Goal: Communication & Community: Participate in discussion

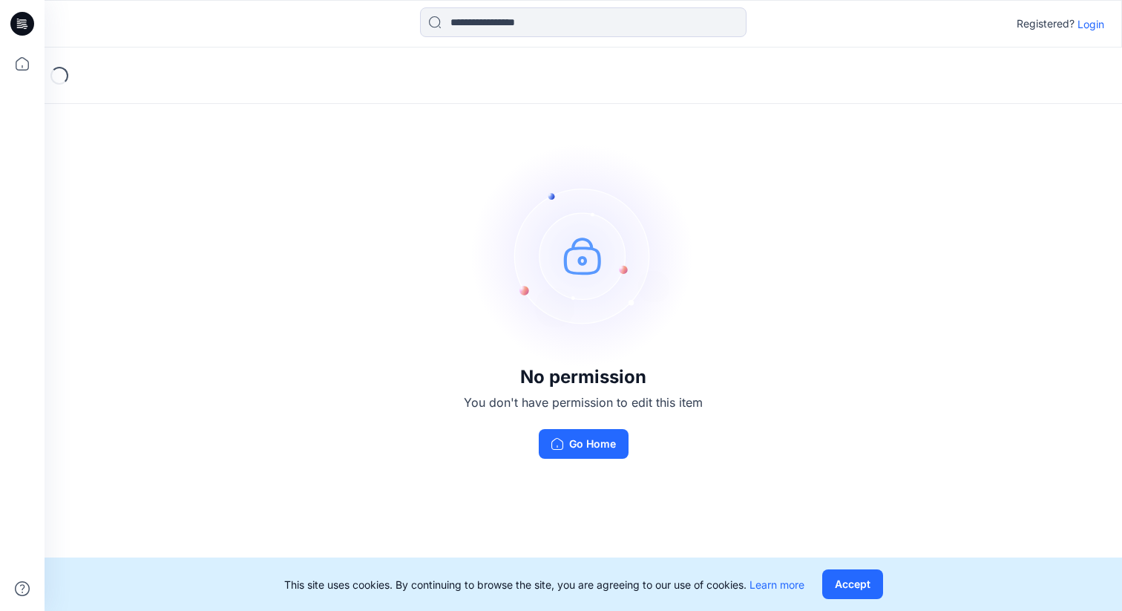
click at [1089, 33] on div "Registered? Login" at bounding box center [583, 23] width 1076 height 33
click at [1090, 25] on p "Login" at bounding box center [1090, 24] width 27 height 16
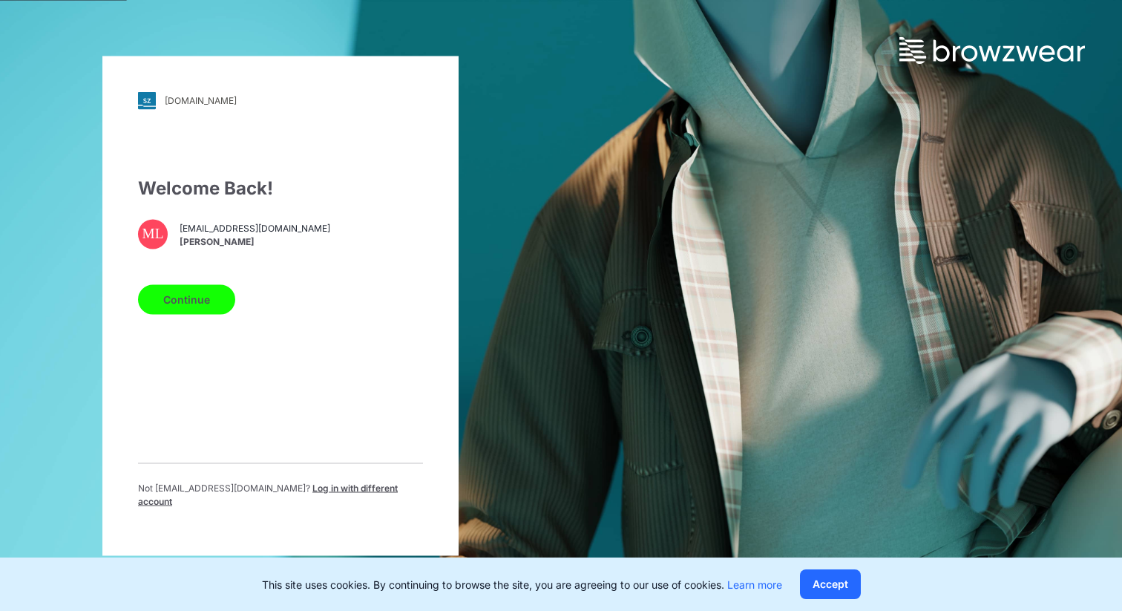
click at [195, 302] on button "Continue" at bounding box center [186, 299] width 97 height 30
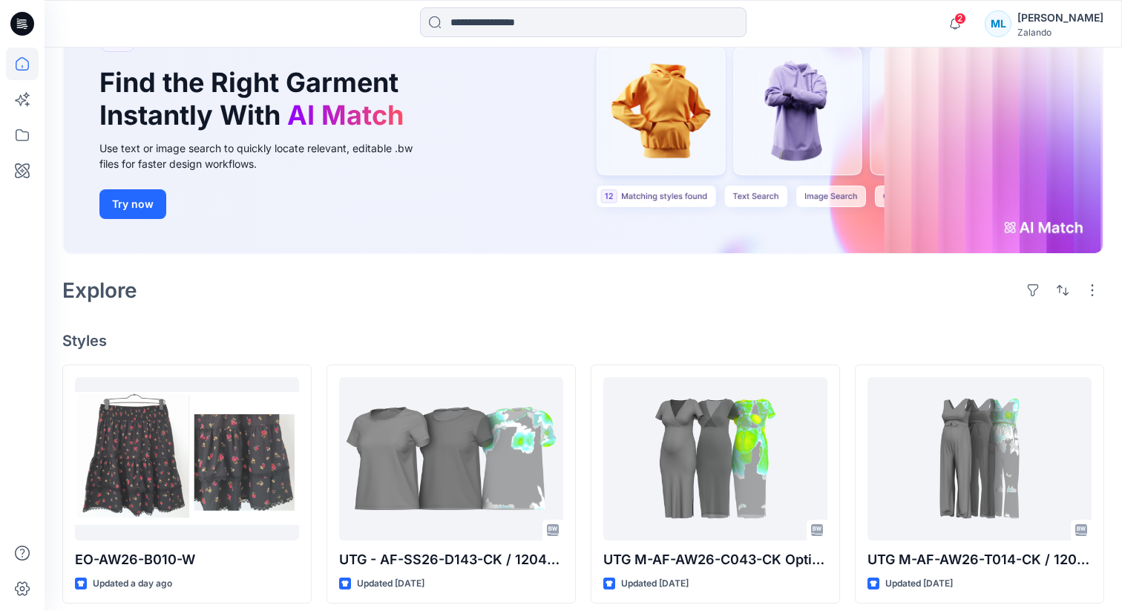
scroll to position [262, 0]
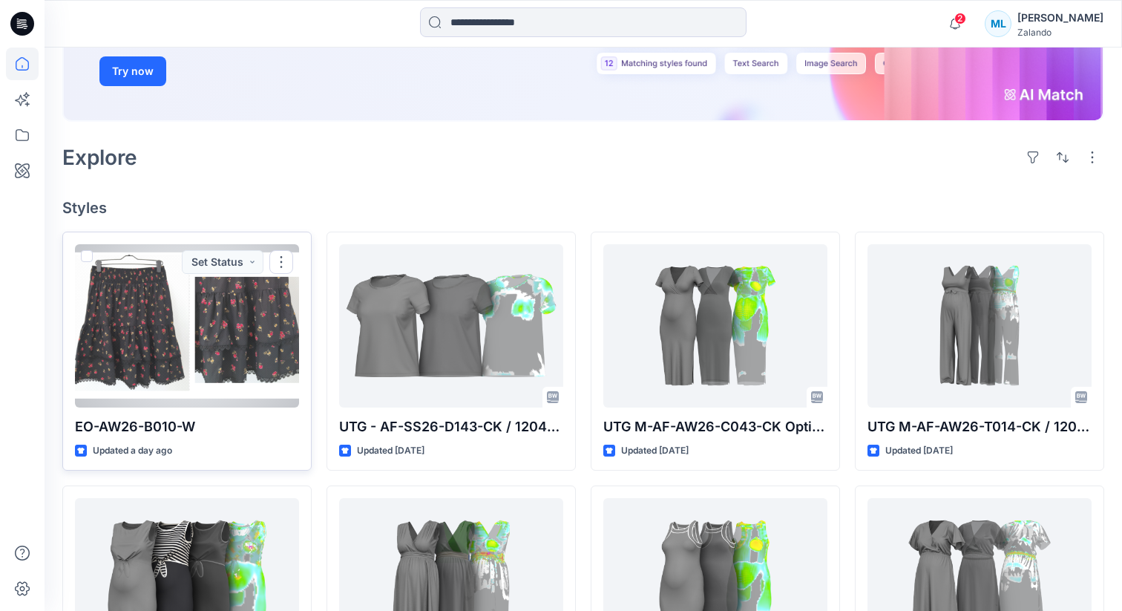
click at [176, 314] on div at bounding box center [187, 325] width 224 height 163
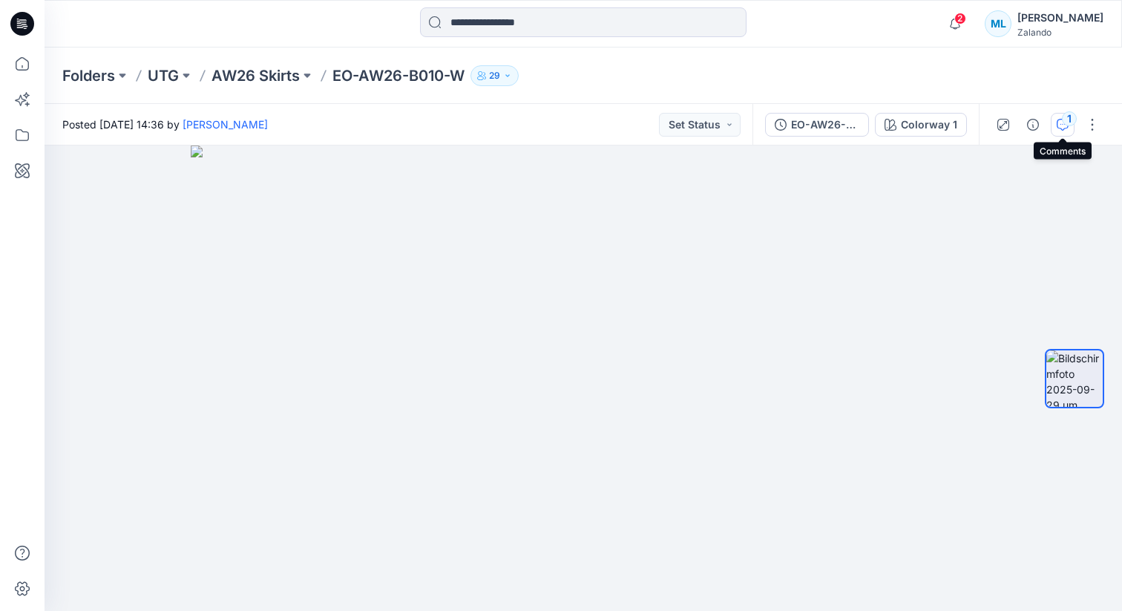
click at [1061, 122] on icon "button" at bounding box center [1062, 125] width 12 height 12
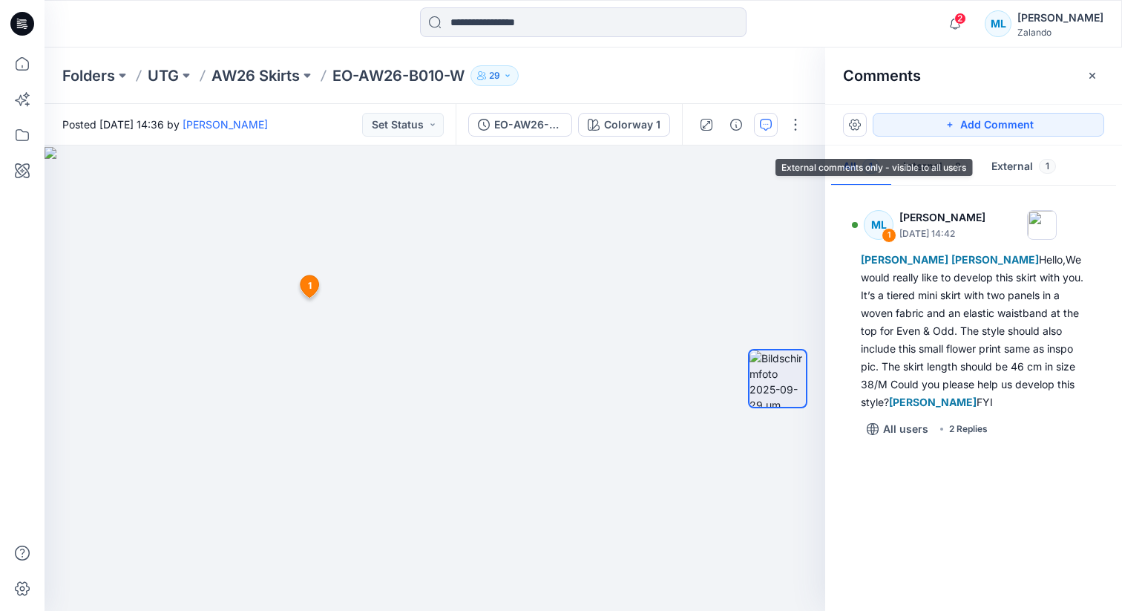
click at [1029, 164] on button "External 1" at bounding box center [1023, 167] width 88 height 38
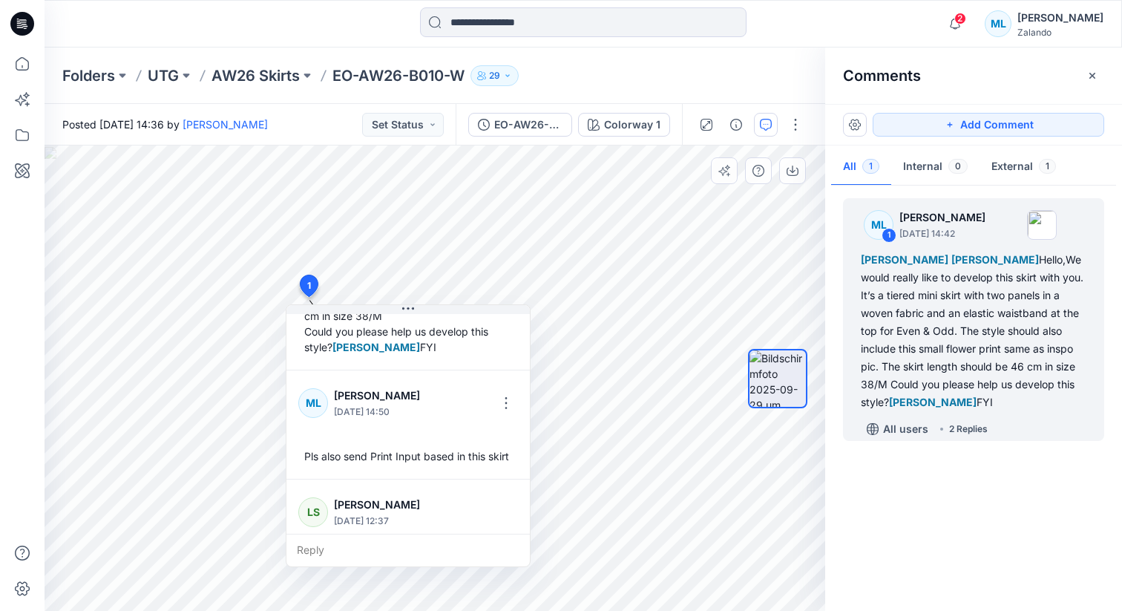
scroll to position [338, 0]
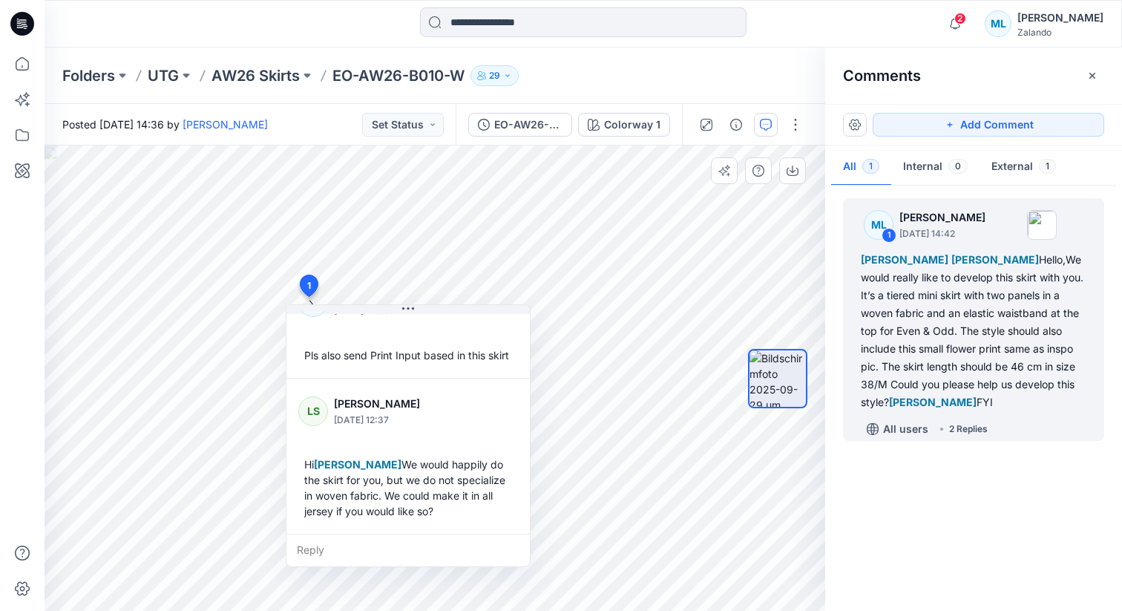
click at [329, 546] on div "Reply" at bounding box center [407, 549] width 243 height 33
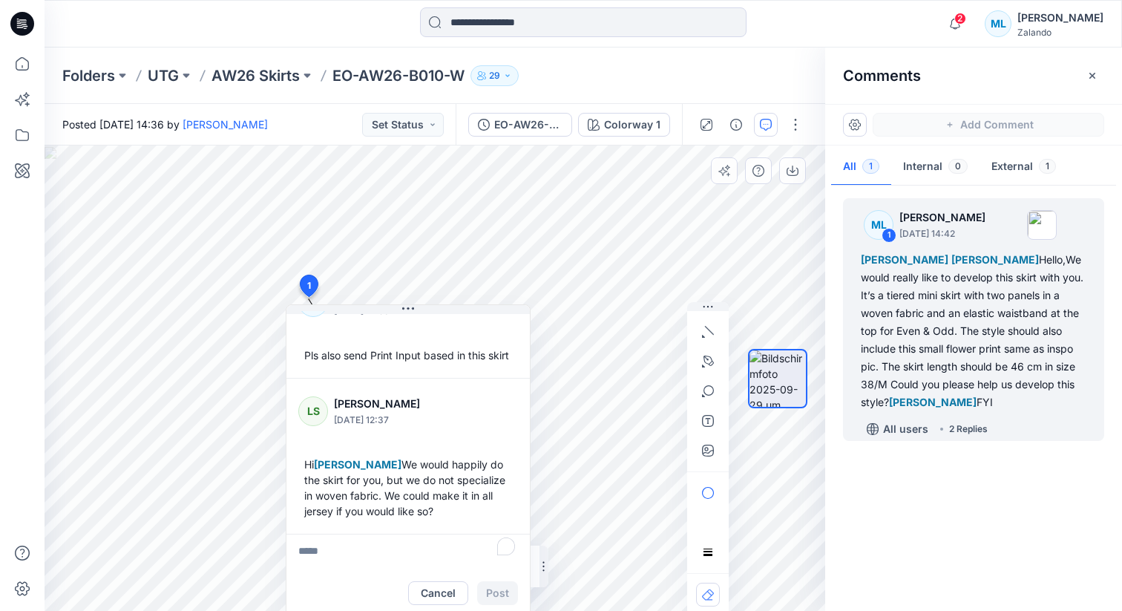
click at [325, 545] on textarea "To enrich screen reader interactions, please activate Accessibility in Grammarl…" at bounding box center [407, 551] width 243 height 36
drag, startPoint x: 335, startPoint y: 550, endPoint x: 298, endPoint y: 551, distance: 37.9
click at [298, 551] on textarea "*****" at bounding box center [407, 551] width 243 height 36
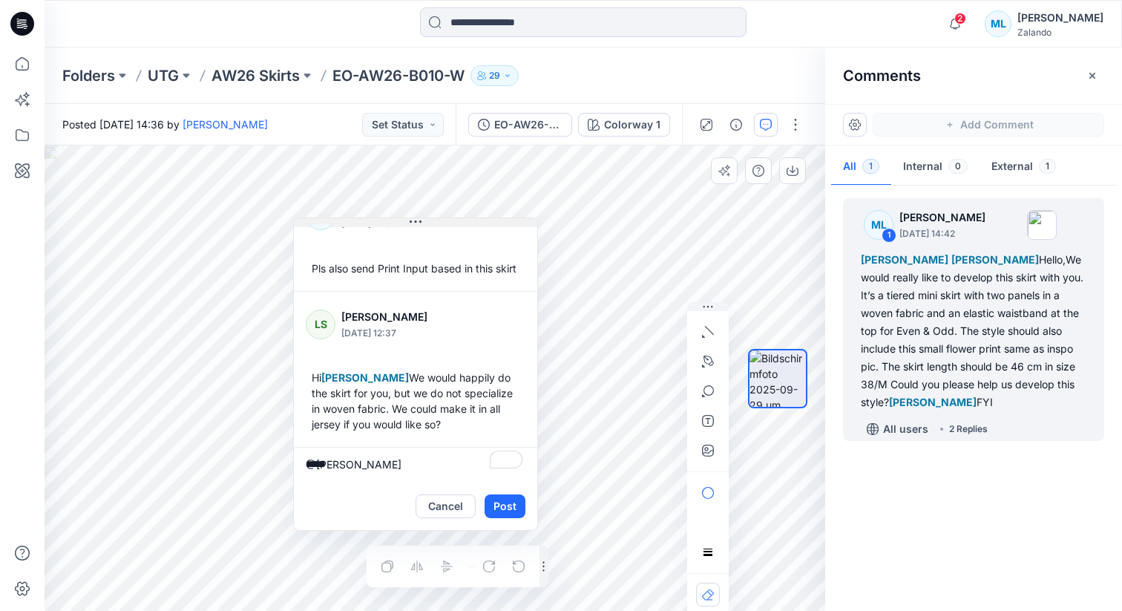
drag, startPoint x: 392, startPoint y: 310, endPoint x: 399, endPoint y: 223, distance: 87.1
click at [399, 223] on button at bounding box center [415, 222] width 243 height 9
click at [272, 461] on div "2 1 ML [PERSON_NAME] [DATE] 14:42 [PERSON_NAME] [PERSON_NAME] Hello,We would re…" at bounding box center [435, 377] width 780 height 465
click at [376, 555] on p "[PERSON_NAME]" at bounding box center [402, 552] width 111 height 18
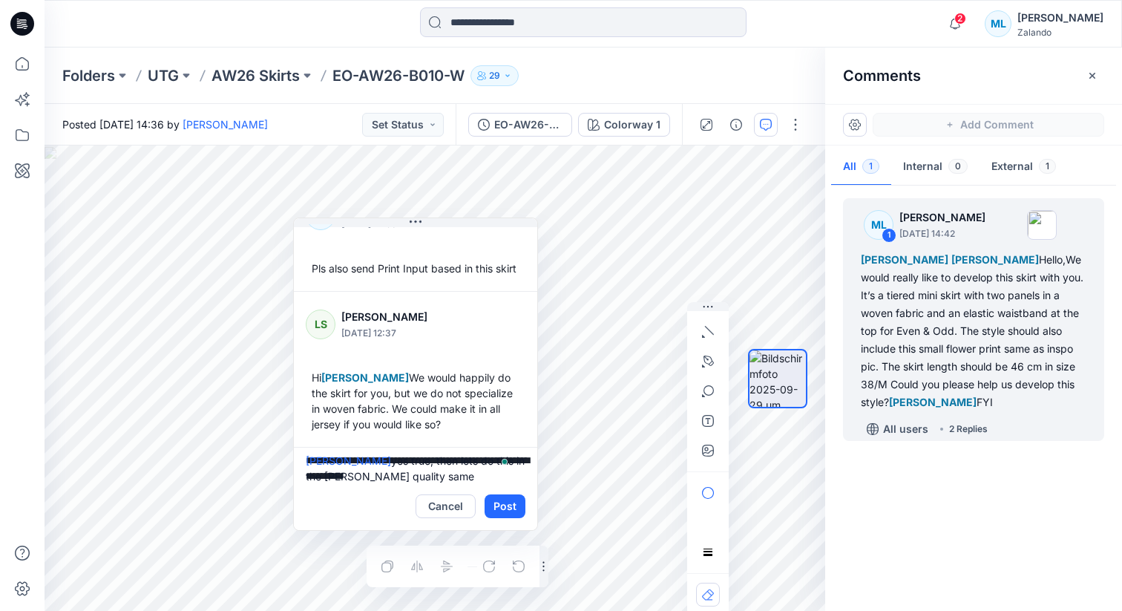
type textarea "**********"
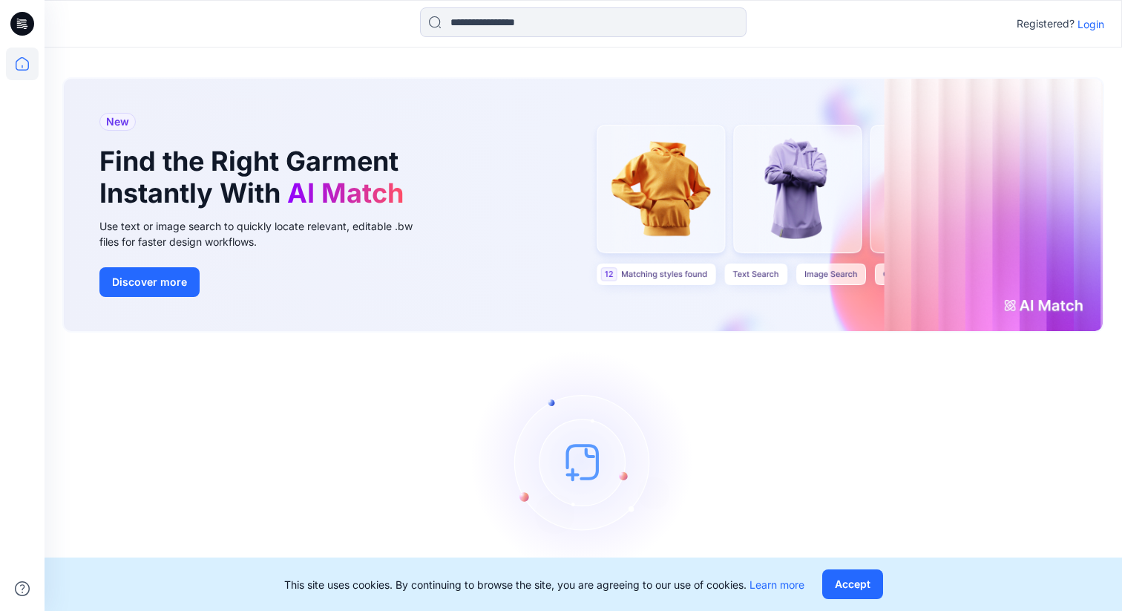
click at [1097, 25] on p "Login" at bounding box center [1090, 24] width 27 height 16
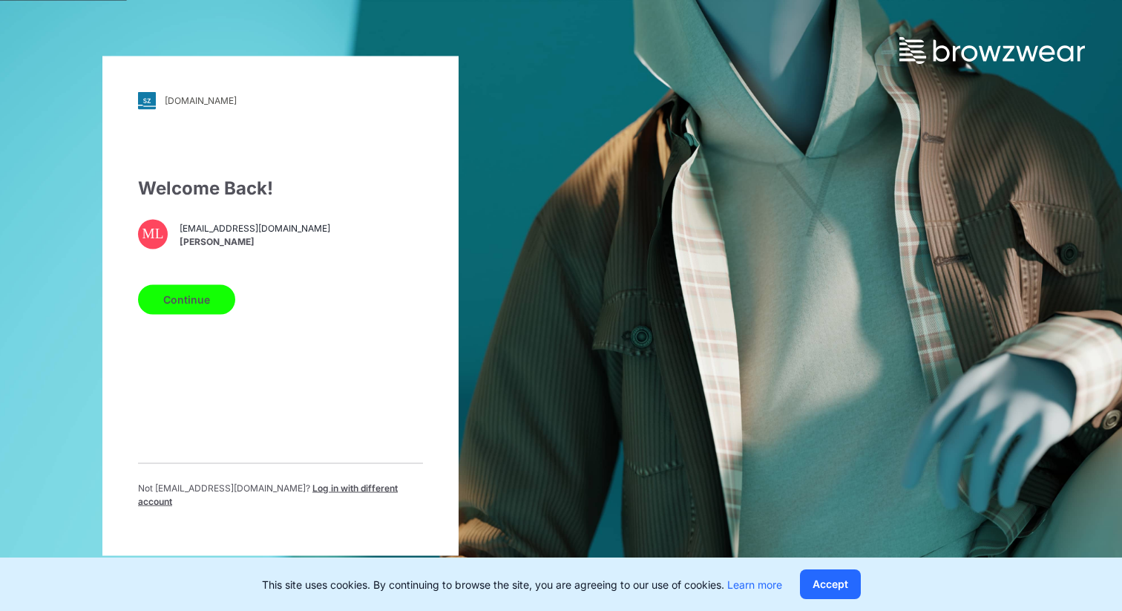
click at [185, 303] on button "Continue" at bounding box center [186, 299] width 97 height 30
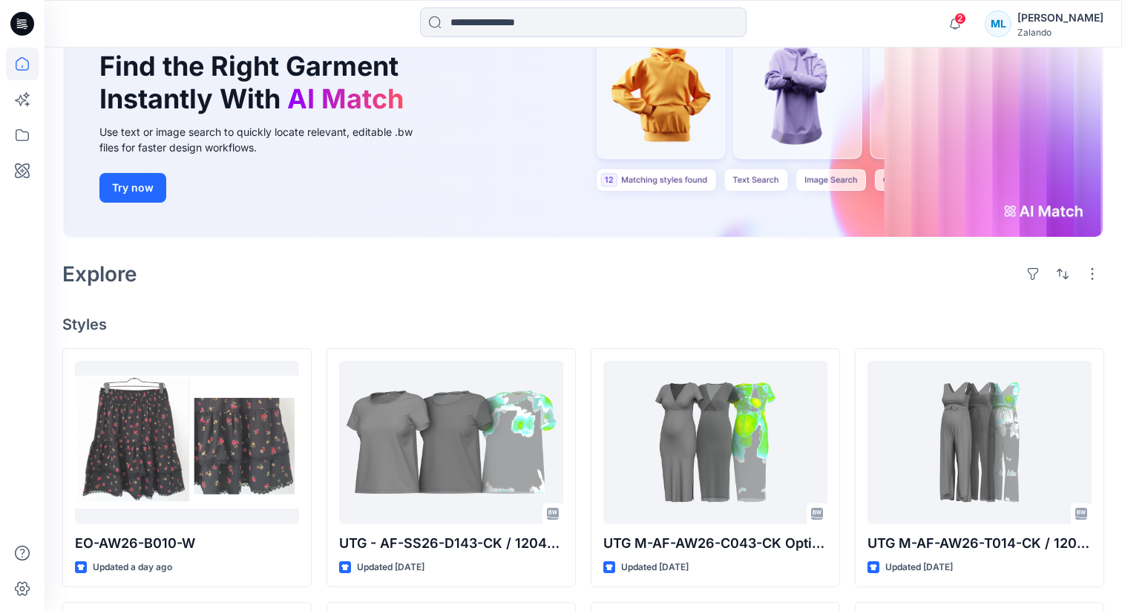
scroll to position [178, 0]
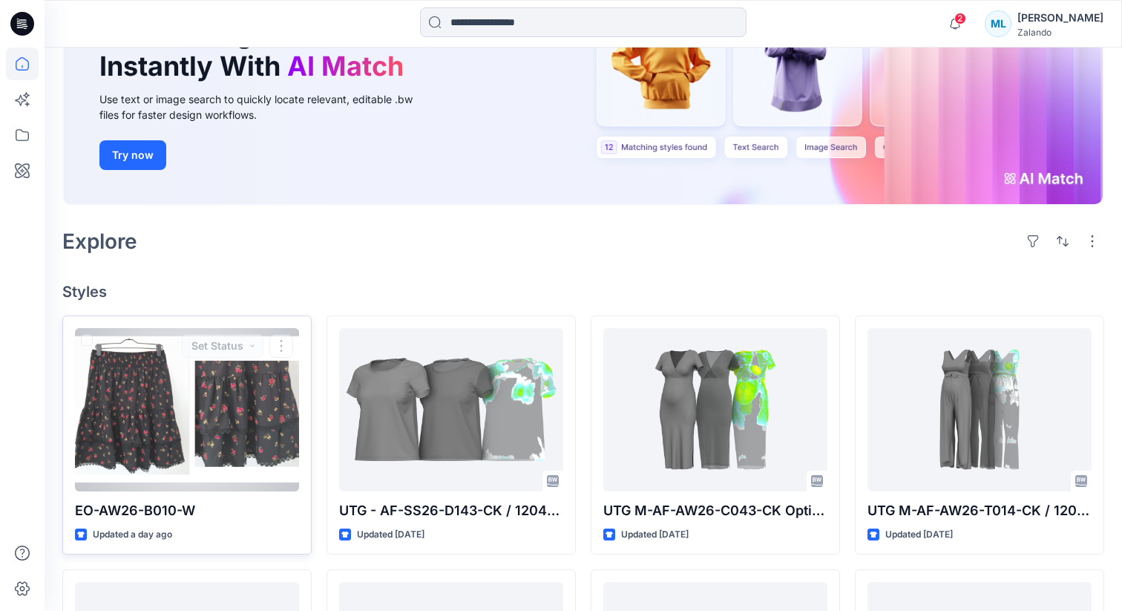
click at [223, 434] on div at bounding box center [187, 409] width 224 height 163
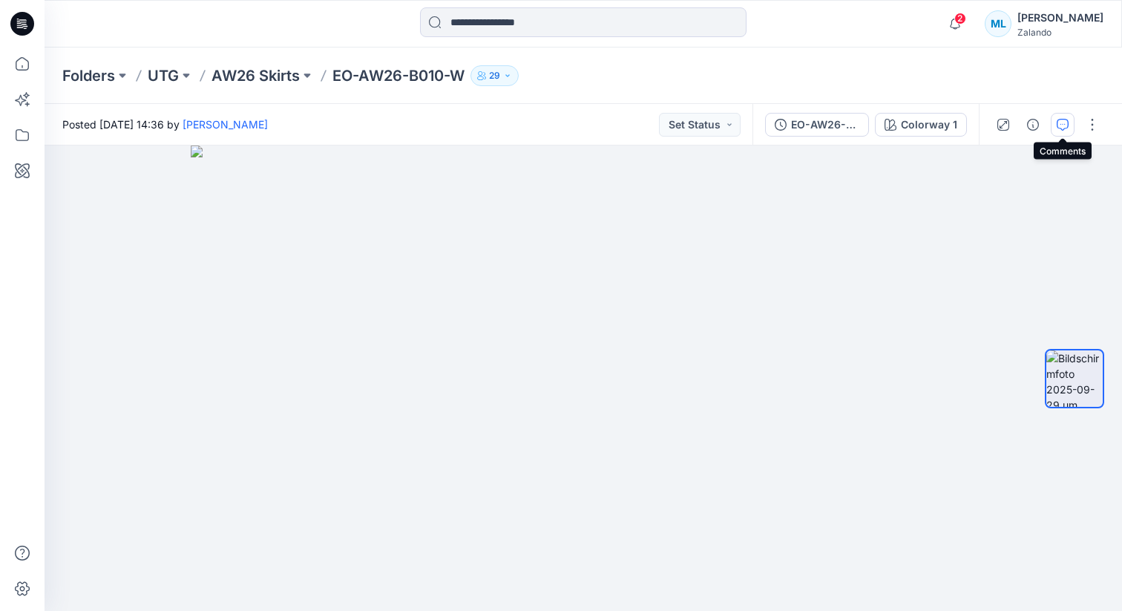
click at [1064, 121] on icon "button" at bounding box center [1062, 125] width 12 height 12
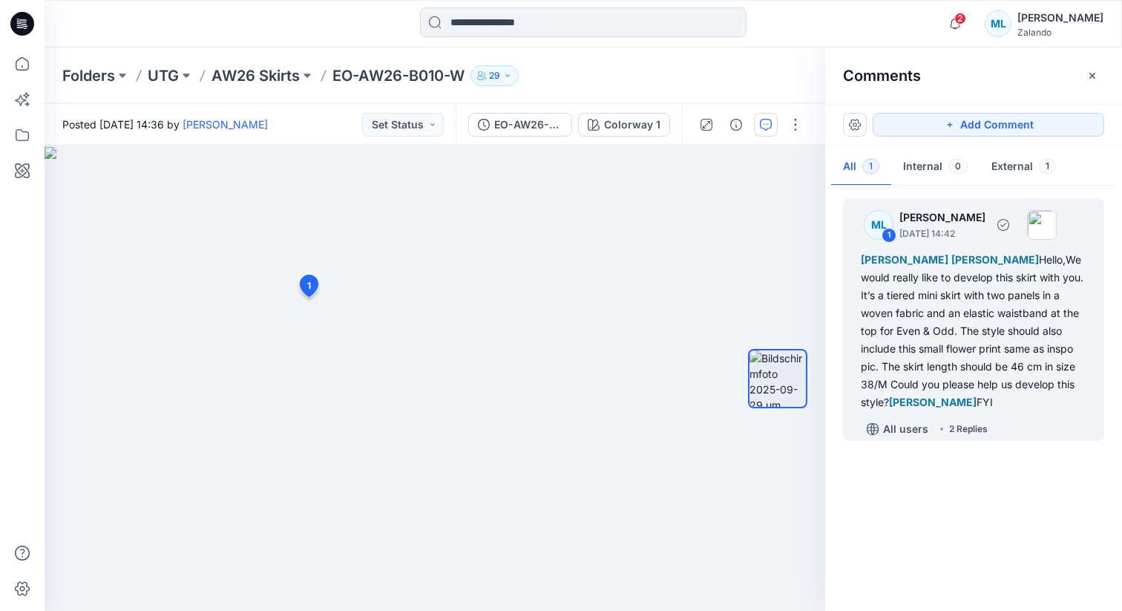
click at [956, 336] on div "[PERSON_NAME] [PERSON_NAME] Hello,We would really like to develop this skirt wi…" at bounding box center [974, 331] width 226 height 160
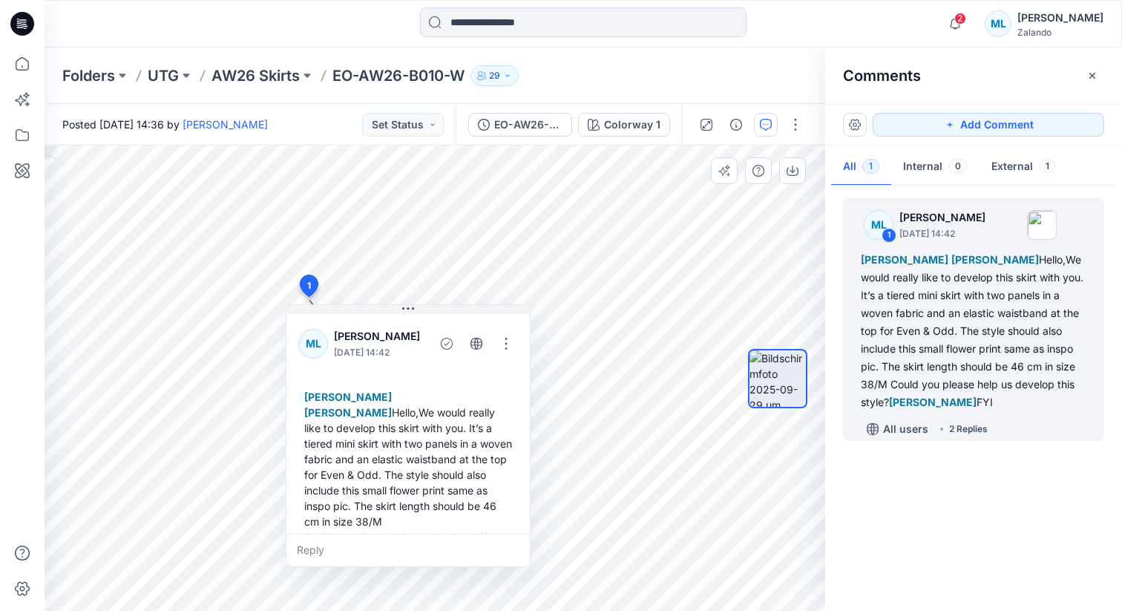
scroll to position [338, 0]
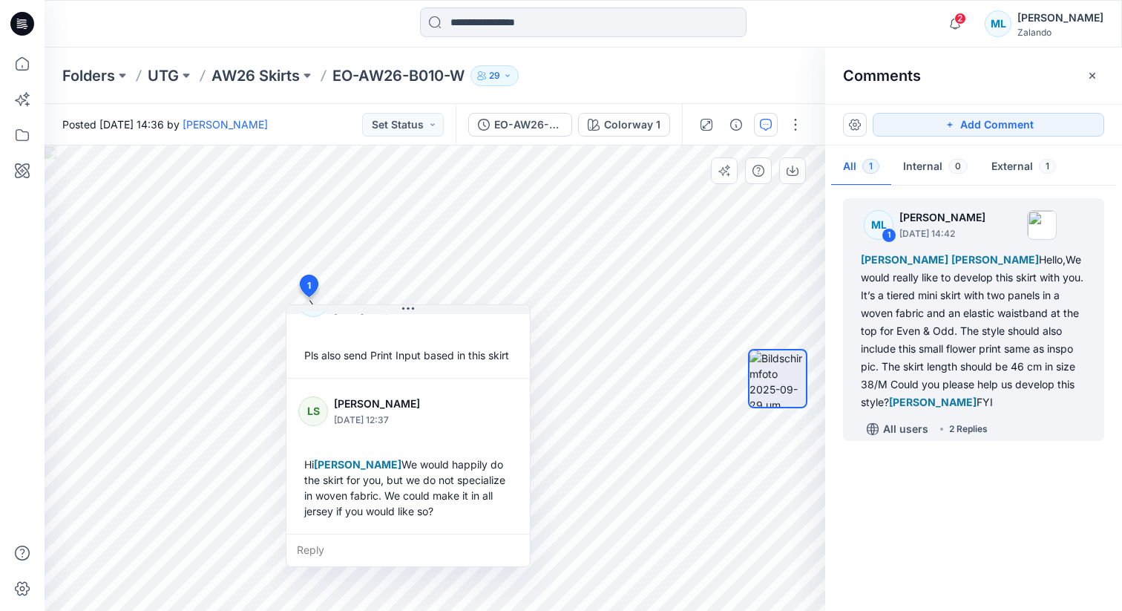
click at [315, 551] on div "Reply" at bounding box center [407, 549] width 243 height 33
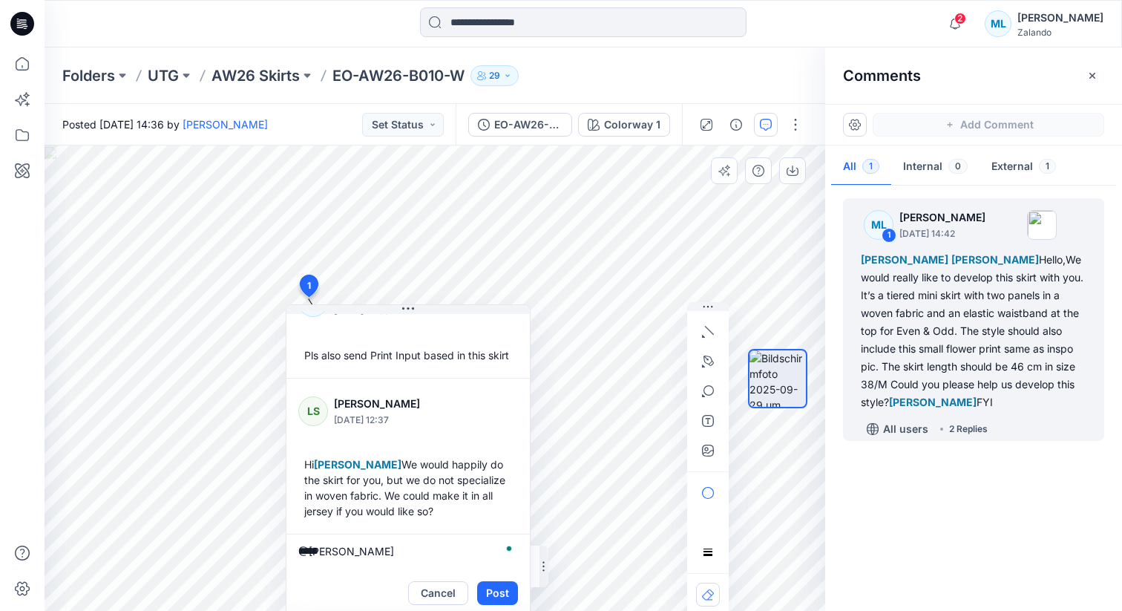
click at [357, 551] on textarea "*****" at bounding box center [407, 551] width 243 height 36
type textarea "*****"
click at [254, 550] on div "2 1 ML [PERSON_NAME] [DATE] 14:42 [PERSON_NAME] [PERSON_NAME] Hello,We would re…" at bounding box center [435, 377] width 780 height 465
type textarea "*****"
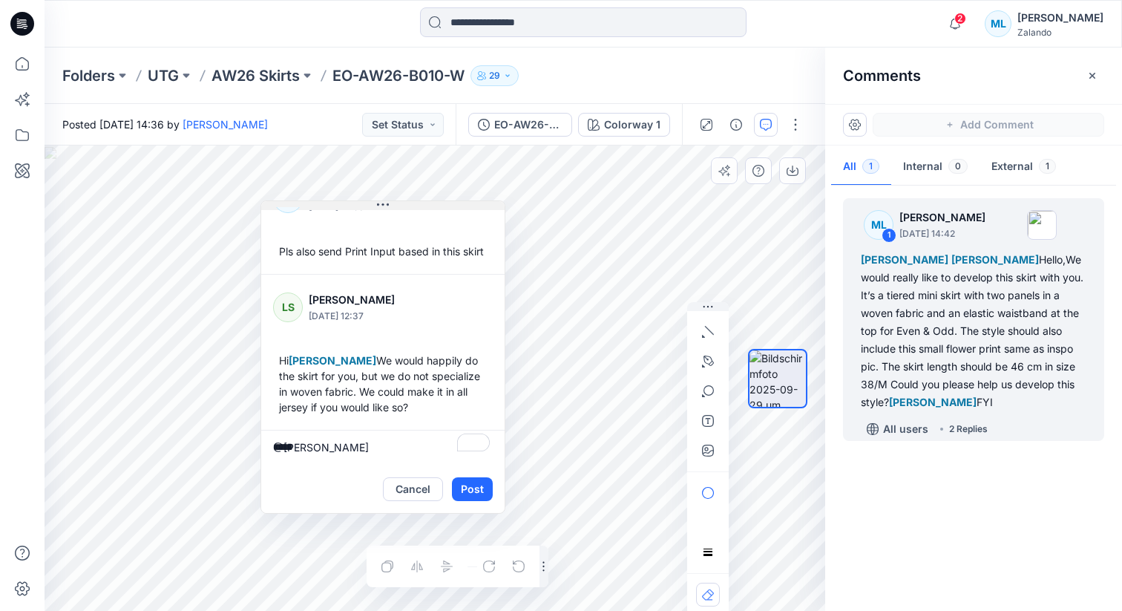
drag, startPoint x: 364, startPoint y: 306, endPoint x: 338, endPoint y: 203, distance: 106.9
click at [338, 203] on button at bounding box center [382, 205] width 243 height 9
click at [329, 429] on div "LS [PERSON_NAME] [DATE] 12:37 Hi [PERSON_NAME] We would happily do the skirt fo…" at bounding box center [382, 352] width 243 height 155
click at [226, 441] on div "2 1 ML [PERSON_NAME] [DATE] 14:42 [PERSON_NAME] [PERSON_NAME] Hello,We would re…" at bounding box center [435, 377] width 780 height 465
click at [296, 465] on div "Cancel Post" at bounding box center [382, 488] width 243 height 47
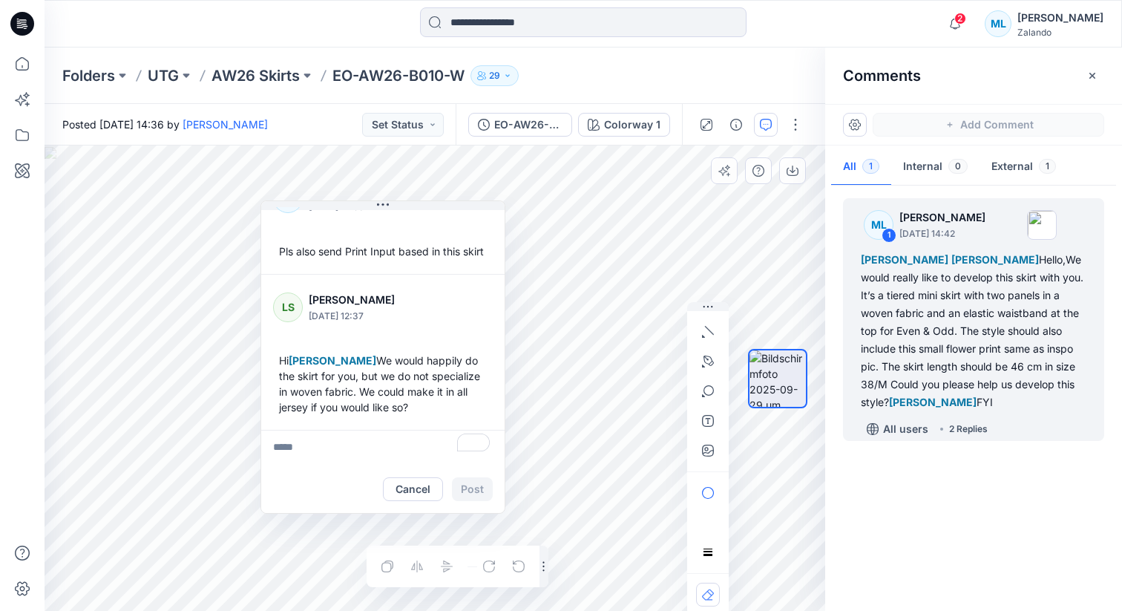
click at [344, 456] on textarea "To enrich screen reader interactions, please activate Accessibility in Grammarl…" at bounding box center [382, 448] width 243 height 36
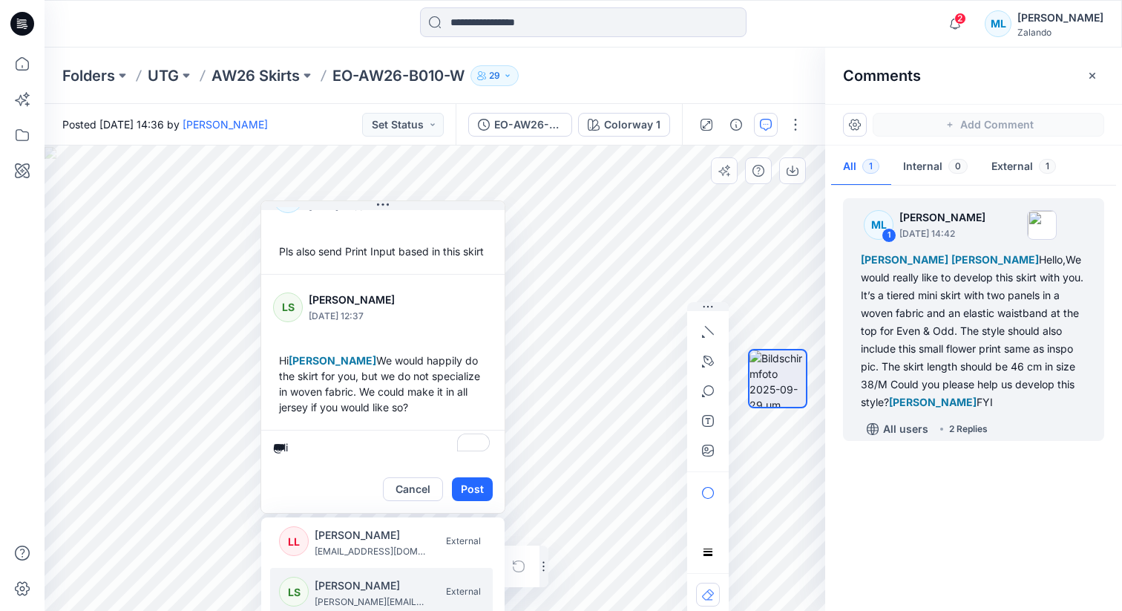
click at [357, 591] on p "[PERSON_NAME]" at bounding box center [370, 585] width 111 height 18
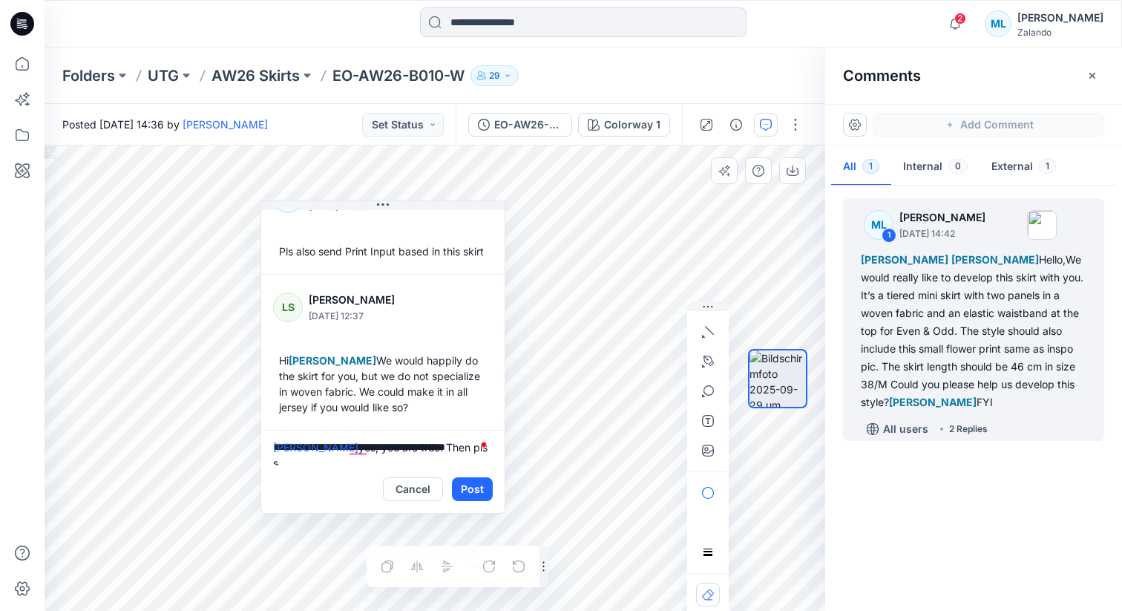
scroll to position [4, 0]
paste textarea "**********"
click at [391, 441] on textarea "**********" at bounding box center [382, 448] width 243 height 36
type textarea "**********"
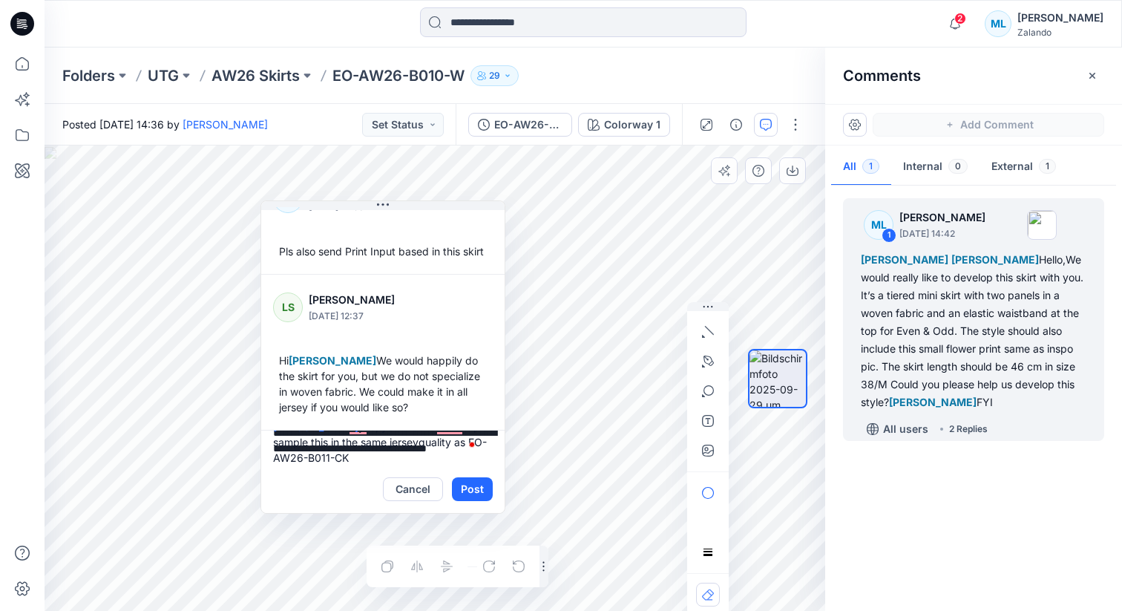
click at [373, 455] on textarea "**********" at bounding box center [382, 448] width 243 height 36
click at [476, 487] on button "Post" at bounding box center [472, 489] width 41 height 24
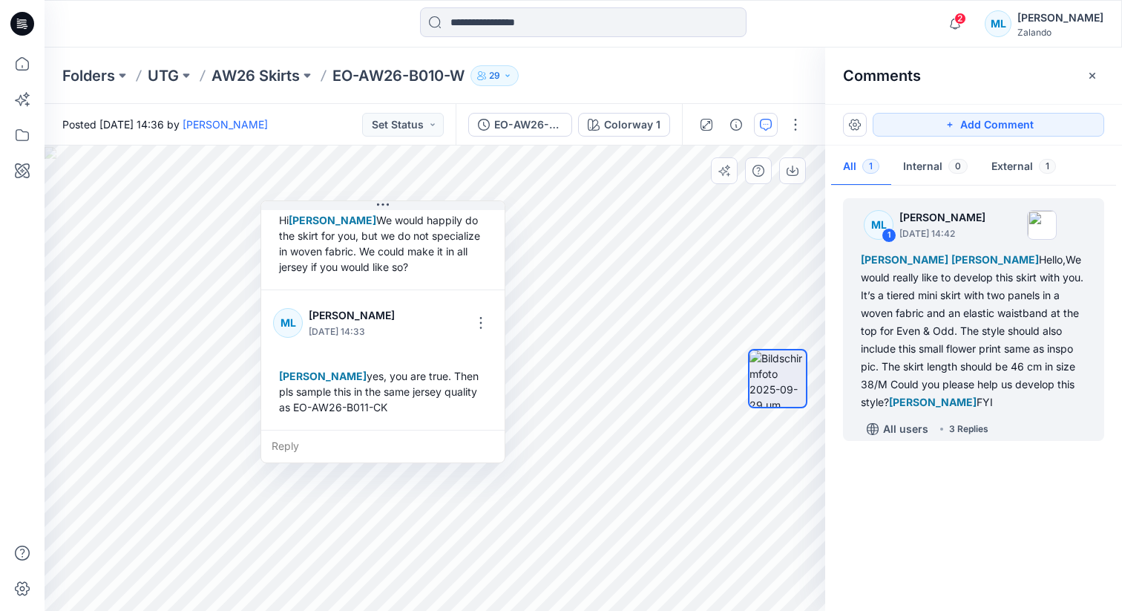
scroll to position [478, 0]
click at [369, 404] on div "[PERSON_NAME] yes, you are true. Then pls sample this in the same jersey qualit…" at bounding box center [383, 391] width 220 height 59
click at [398, 404] on div "[PERSON_NAME] yes, you are true. Then pls sample this in the same jersey qualit…" at bounding box center [383, 391] width 220 height 59
click at [411, 404] on div "[PERSON_NAME] yes, you are true. Then pls sample this in the same jersey qualit…" at bounding box center [383, 391] width 220 height 59
